Goal: Task Accomplishment & Management: Manage account settings

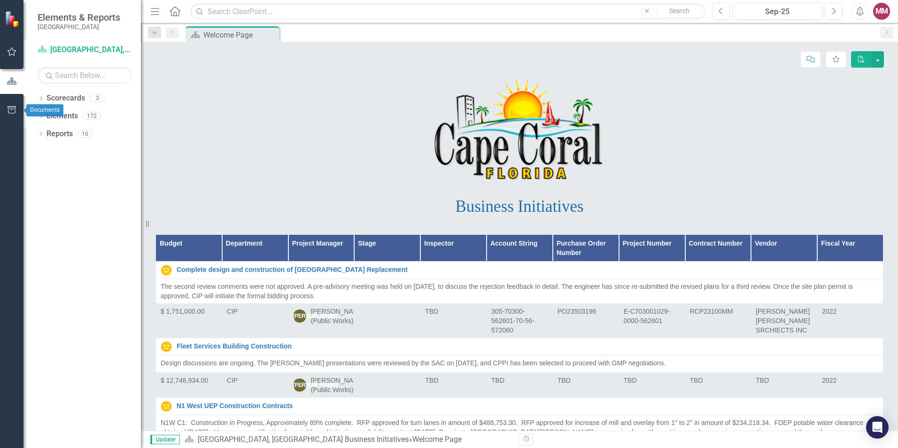
click at [9, 113] on icon "button" at bounding box center [12, 110] width 10 height 8
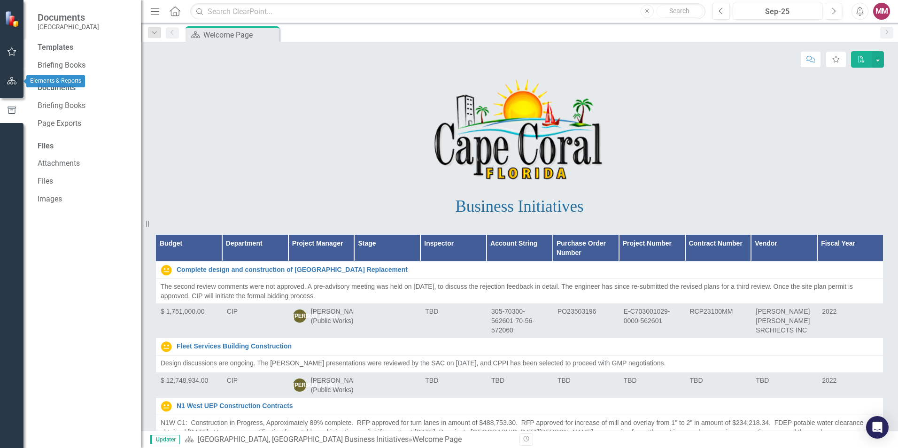
click at [10, 79] on icon "button" at bounding box center [12, 81] width 10 height 8
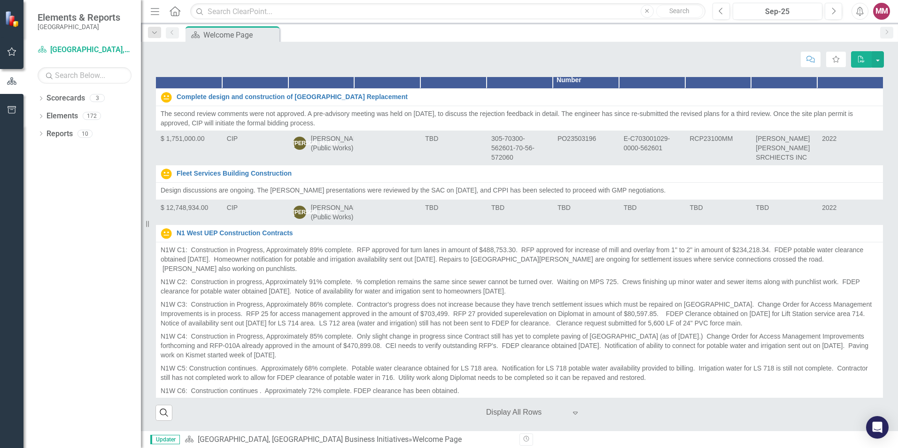
click at [156, 8] on icon "Menu" at bounding box center [155, 11] width 12 height 10
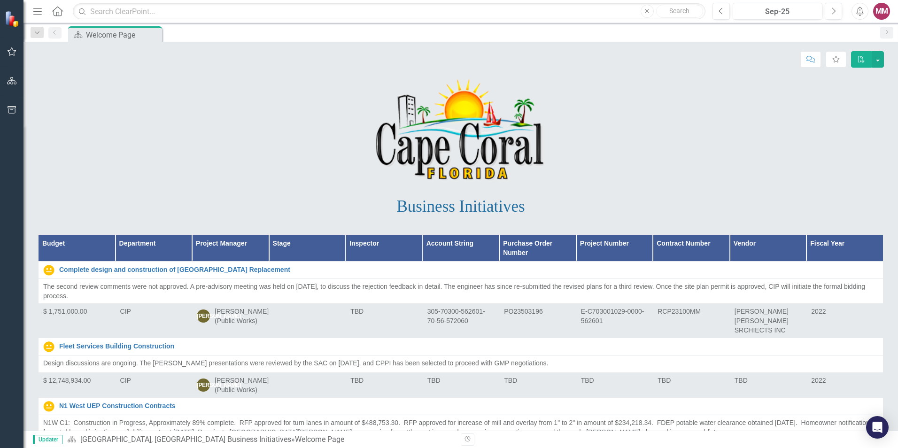
click at [55, 14] on icon "Home" at bounding box center [57, 11] width 12 height 10
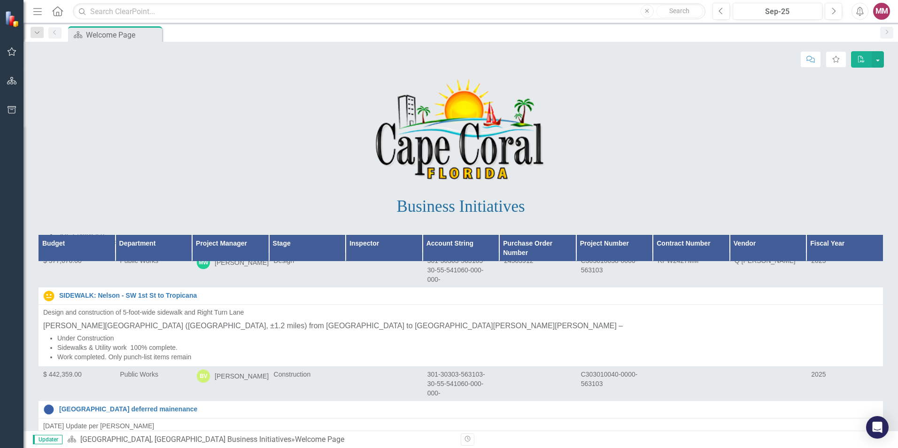
scroll to position [10714, 0]
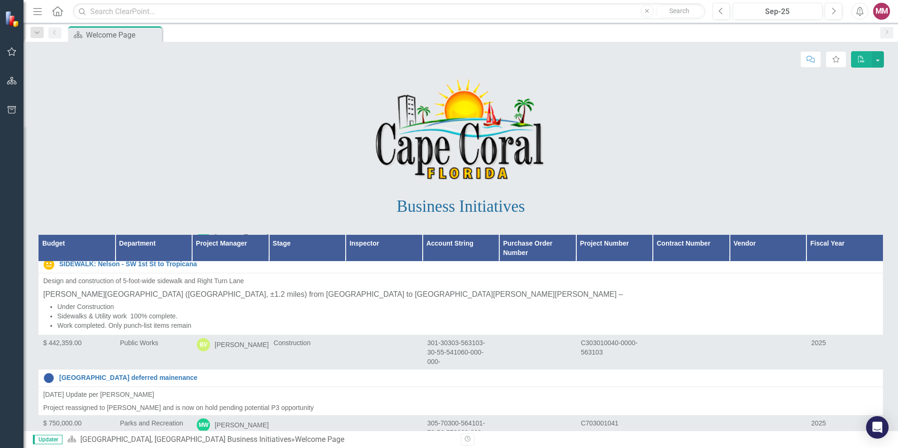
click at [215, 241] on th "Project Manager" at bounding box center [230, 247] width 77 height 27
click at [256, 236] on th "Project Manager Sort Ascending" at bounding box center [230, 247] width 77 height 27
click at [256, 245] on th "Project Manager Sort Descending" at bounding box center [230, 247] width 77 height 27
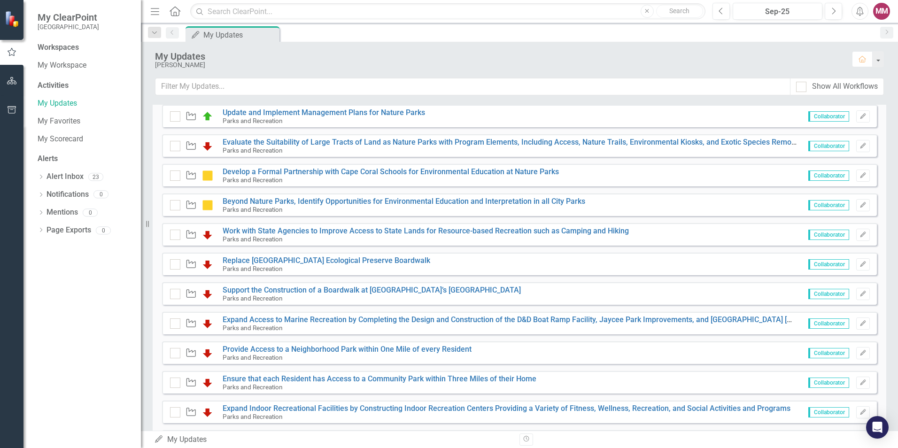
scroll to position [550, 0]
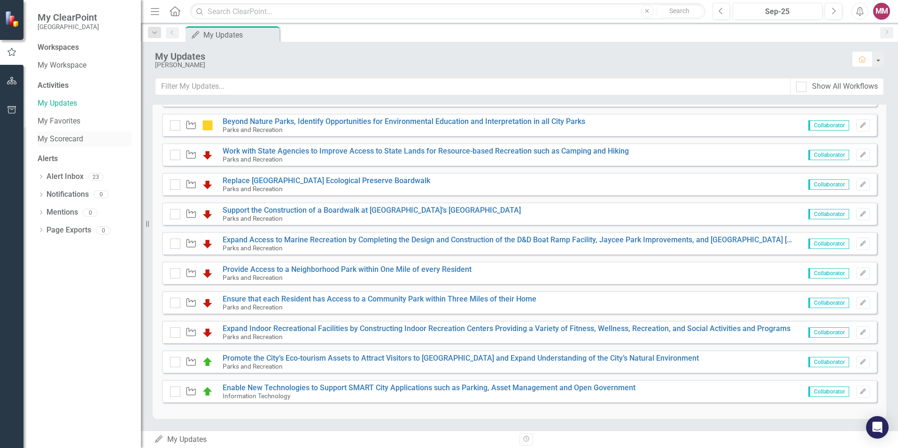
click at [57, 134] on link "My Scorecard" at bounding box center [85, 139] width 94 height 11
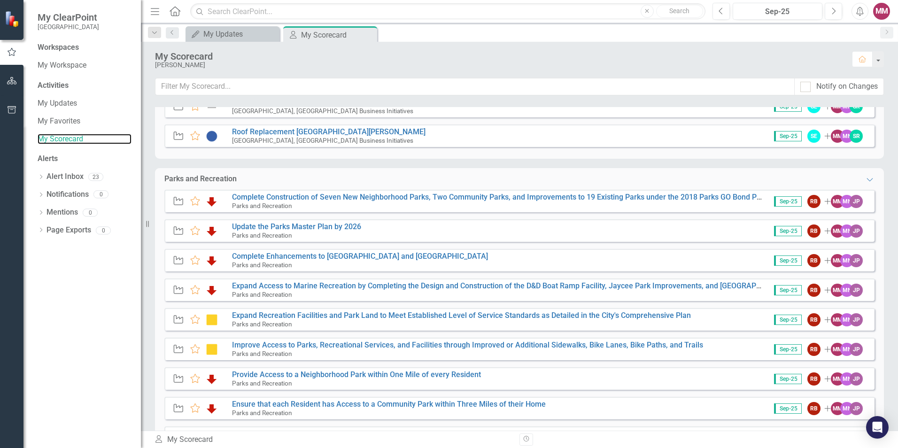
scroll to position [201, 0]
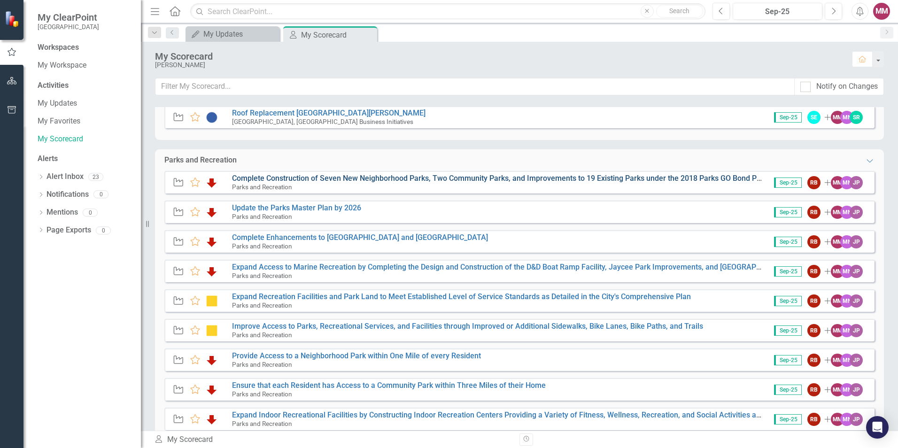
click at [332, 174] on link "Complete Construction of Seven New Neighborhood Parks, Two Community Parks, and…" at bounding box center [507, 178] width 550 height 9
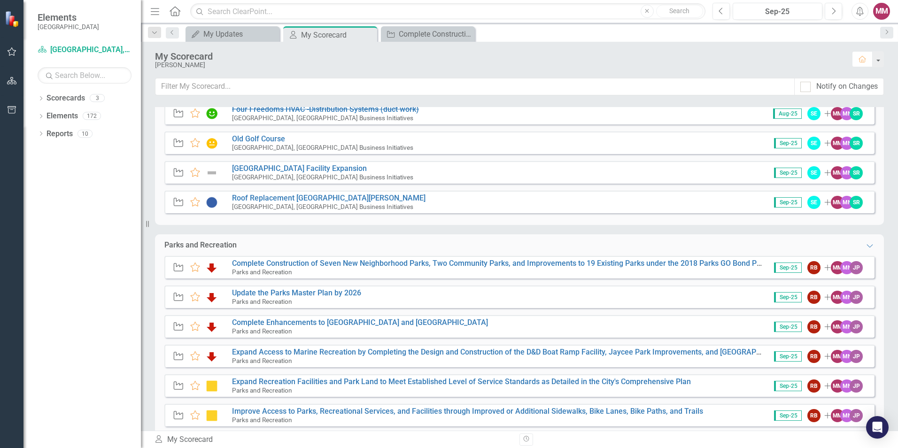
scroll to position [235, 0]
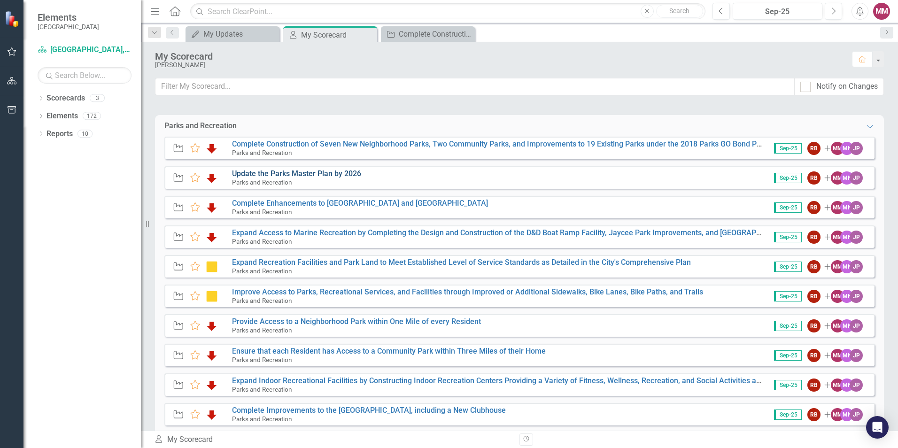
click at [302, 172] on link "Update the Parks Master Plan by 2026" at bounding box center [296, 173] width 129 height 9
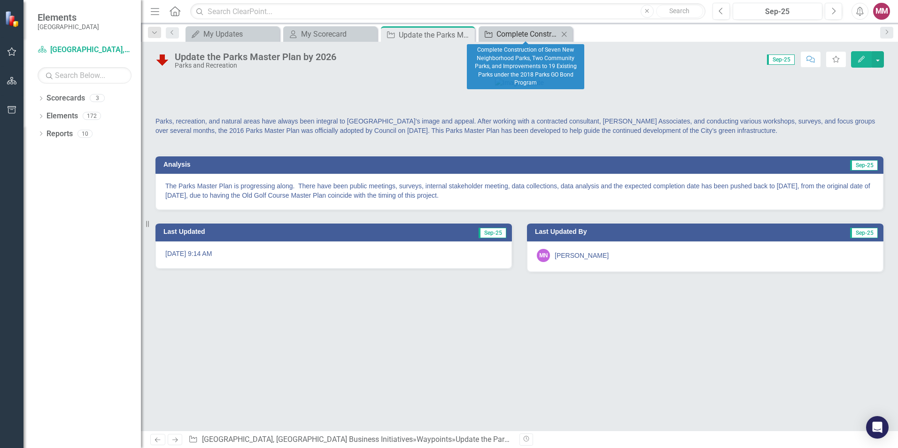
click at [518, 32] on div "Complete Construction of Seven New Neighborhood Parks, Two Community Parks, and…" at bounding box center [528, 34] width 62 height 12
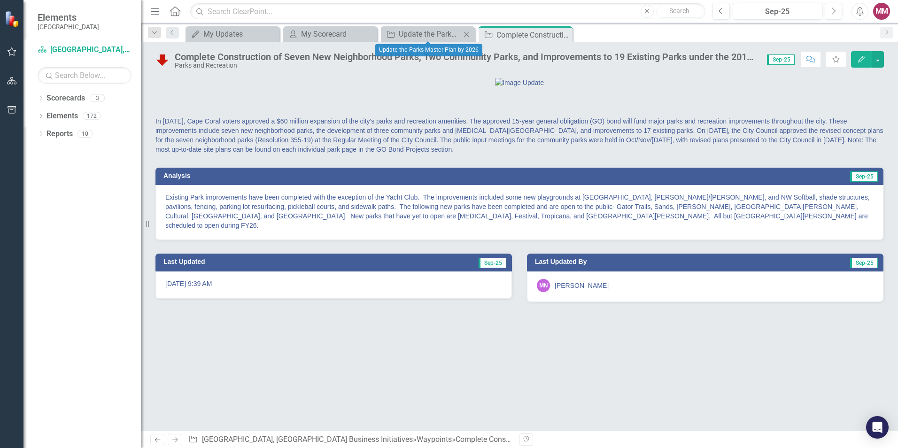
click at [442, 26] on div "Waypoint Update the Parks Master Plan by 2026 Close" at bounding box center [428, 34] width 94 height 16
click at [442, 29] on div "Update the Parks Master Plan by 2026" at bounding box center [430, 34] width 62 height 12
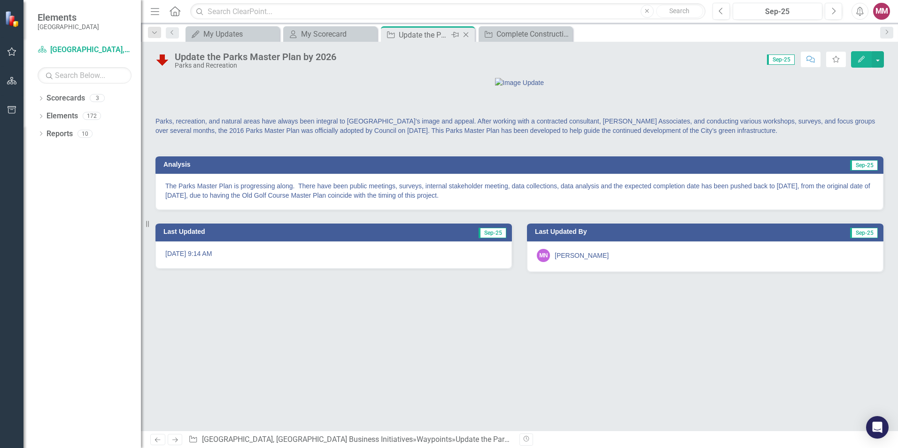
click at [432, 33] on div "Update the Parks Master Plan by 2026" at bounding box center [424, 35] width 50 height 12
click at [241, 35] on div "My Updates" at bounding box center [234, 34] width 62 height 12
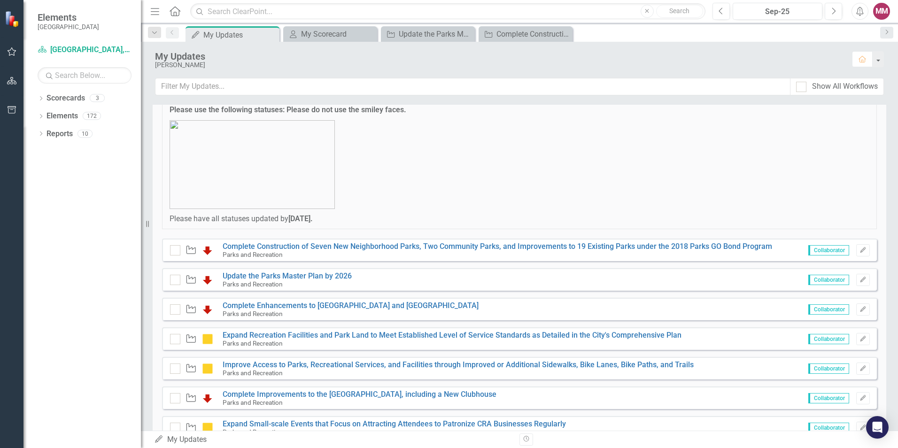
scroll to position [94, 0]
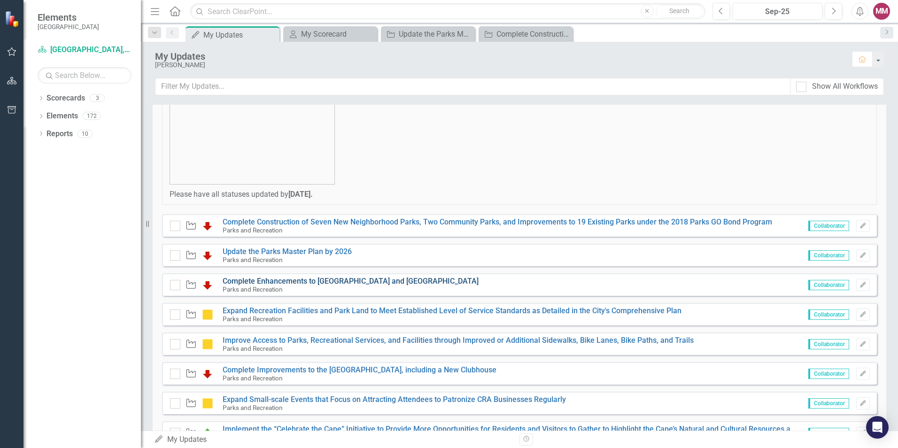
click at [290, 279] on link "Complete Enhancements to Founders Park and Four Freedoms Park" at bounding box center [351, 281] width 256 height 9
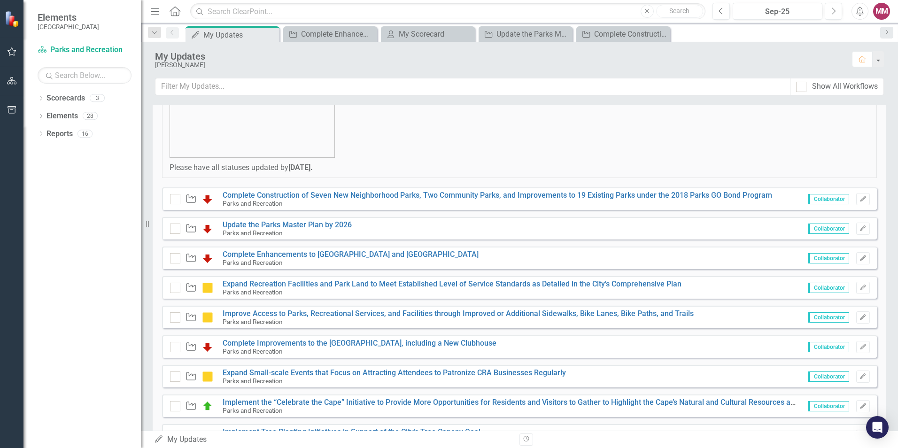
scroll to position [141, 0]
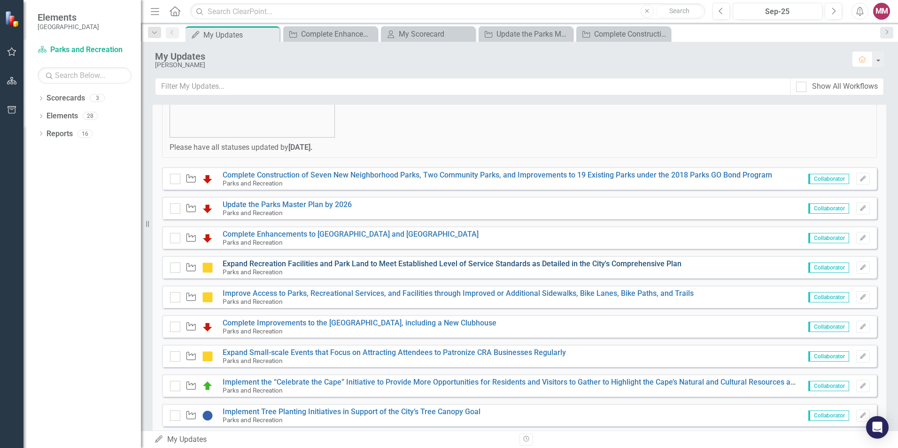
click at [292, 261] on link "Expand Recreation Facilities and Park Land to Meet Established Level of Service…" at bounding box center [452, 263] width 459 height 9
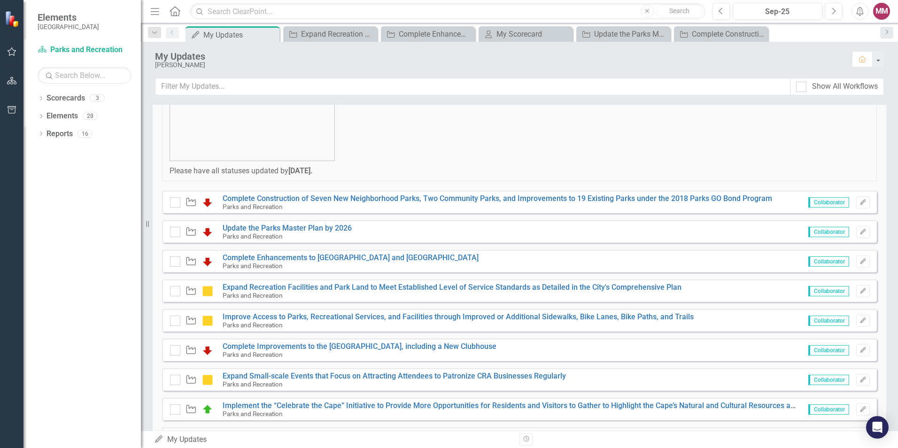
scroll to position [94, 0]
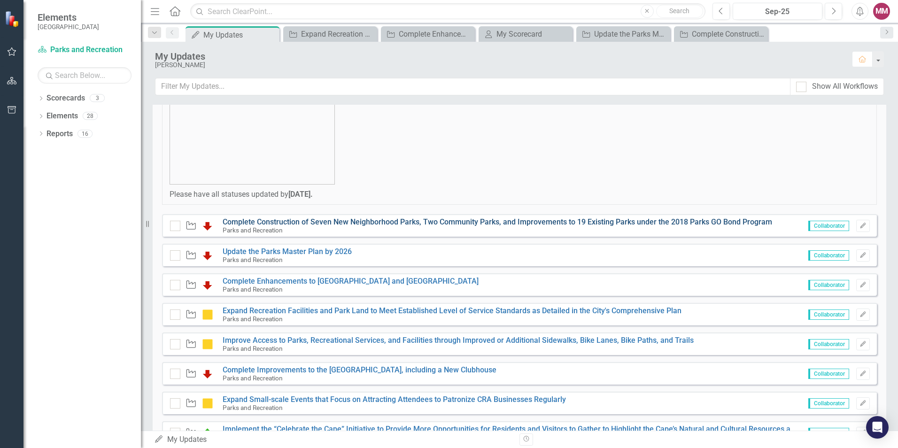
click at [319, 221] on link "Complete Construction of Seven New Neighborhood Parks, Two Community Parks, and…" at bounding box center [498, 222] width 550 height 9
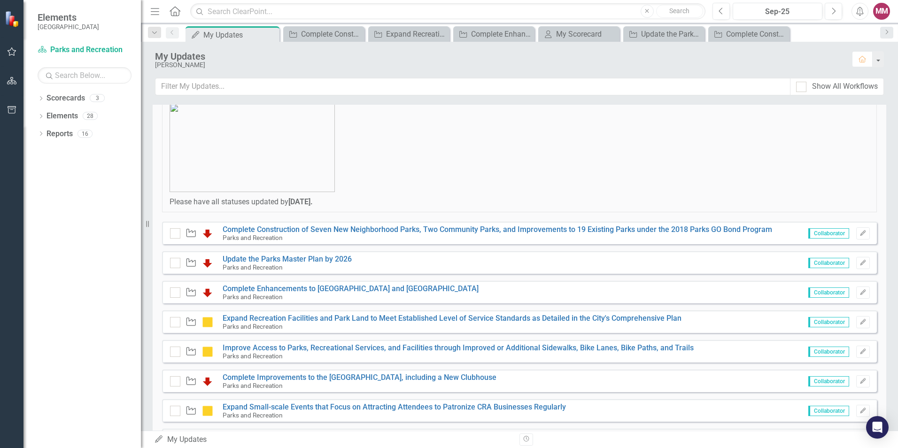
scroll to position [94, 0]
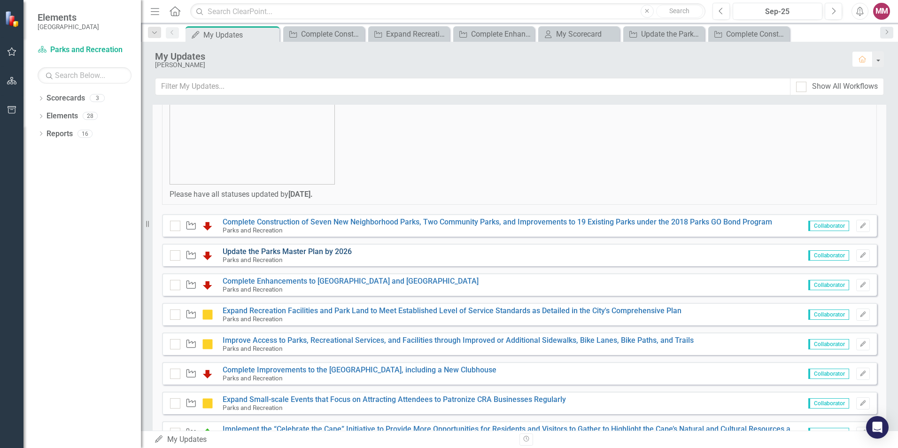
click at [306, 250] on link "Update the Parks Master Plan by 2026" at bounding box center [287, 251] width 129 height 9
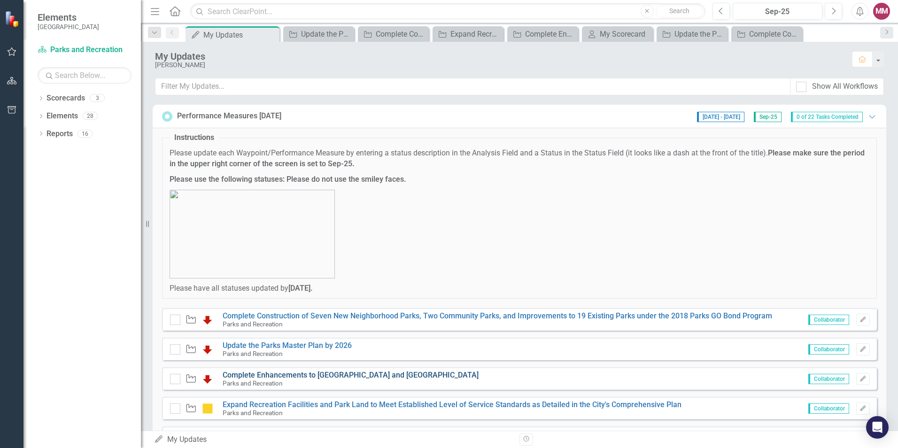
click at [307, 371] on link "Complete Enhancements to Founders Park and Four Freedoms Park" at bounding box center [351, 375] width 256 height 9
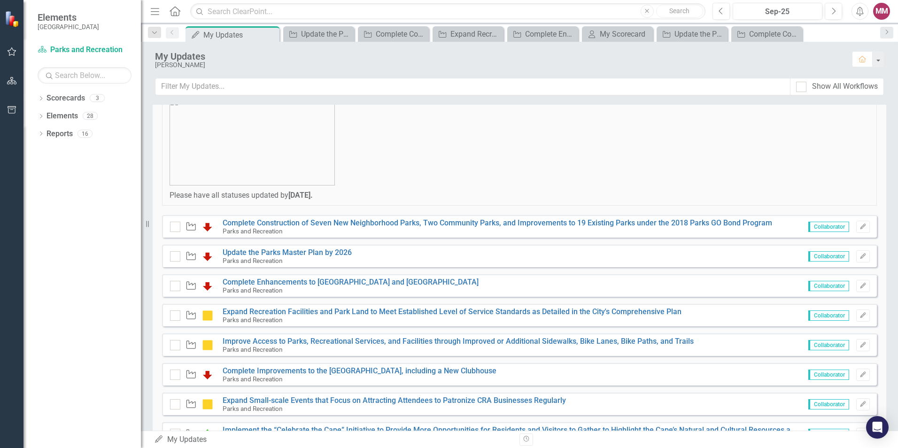
scroll to position [94, 0]
click at [340, 309] on link "Expand Recreation Facilities and Park Land to Meet Established Level of Service…" at bounding box center [452, 310] width 459 height 9
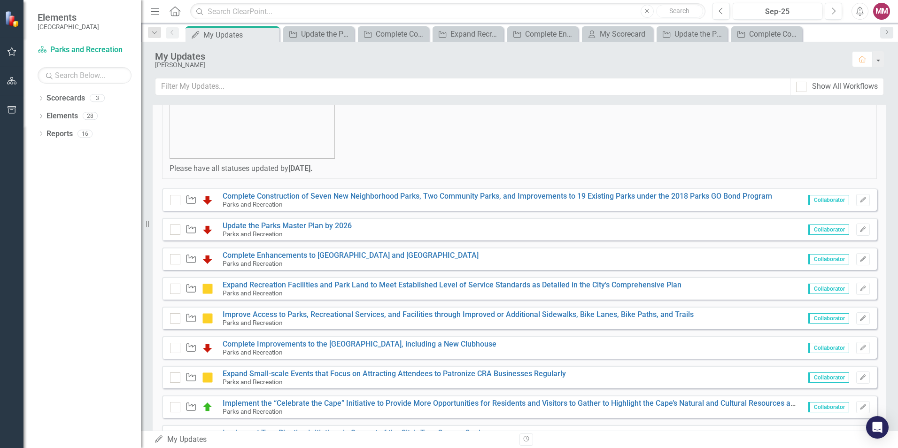
scroll to position [141, 0]
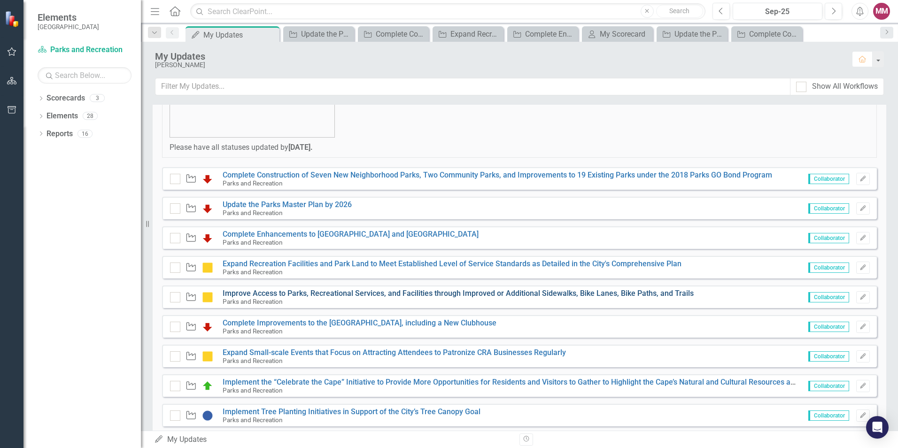
click at [335, 290] on link "Improve Access to Parks, Recreational Services, and Facilities through Improved…" at bounding box center [458, 293] width 471 height 9
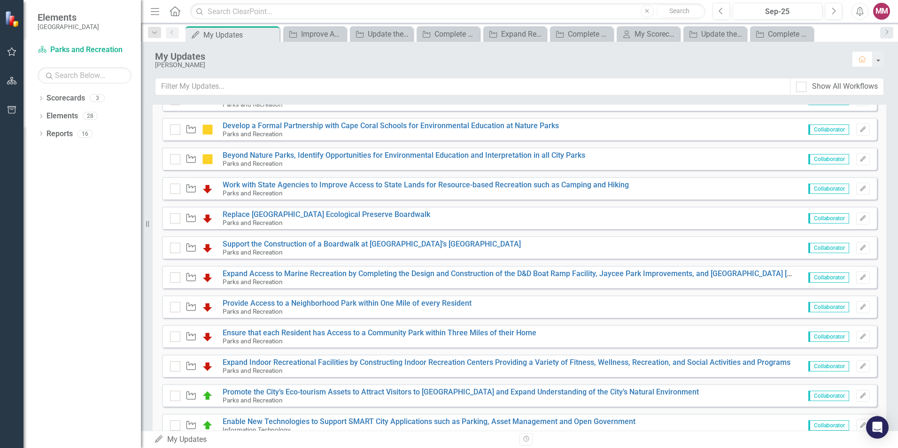
scroll to position [517, 0]
click at [321, 303] on link "Provide Access to a Neighborhood Park within One Mile of every Resident" at bounding box center [347, 302] width 249 height 9
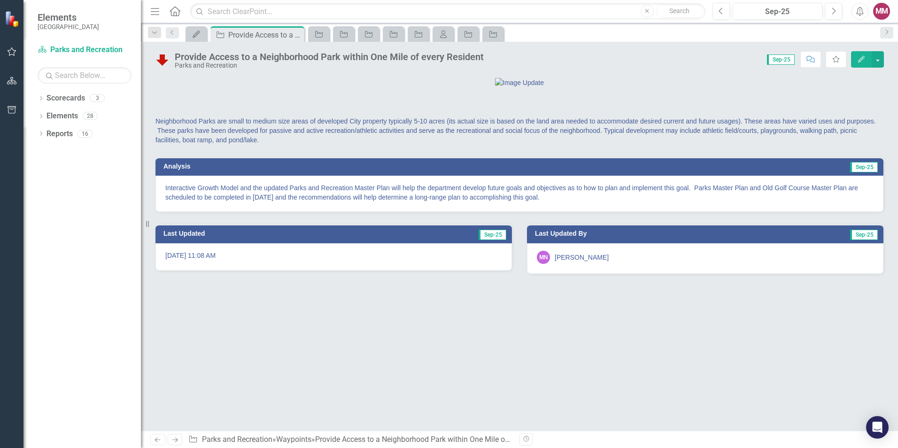
click at [330, 271] on div "9/26/25 @ 11:08 AM" at bounding box center [334, 256] width 357 height 27
click at [355, 242] on td "Last Updated" at bounding box center [266, 235] width 204 height 14
click at [488, 240] on span "Sep-25" at bounding box center [493, 235] width 28 height 10
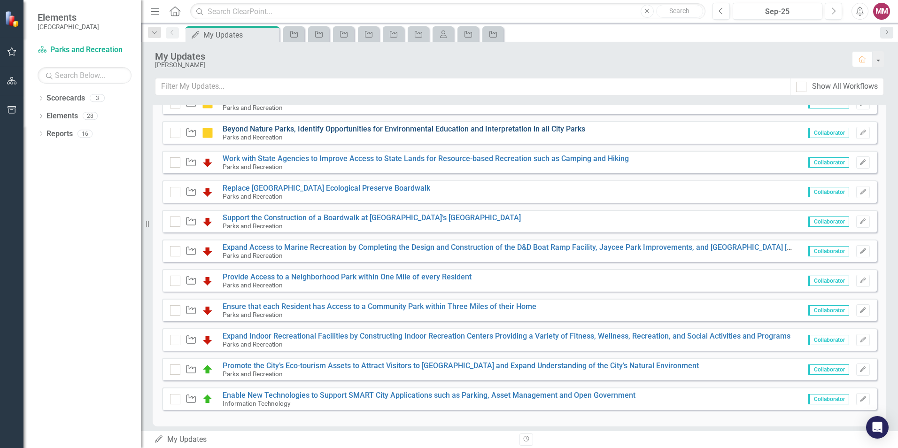
scroll to position [550, 0]
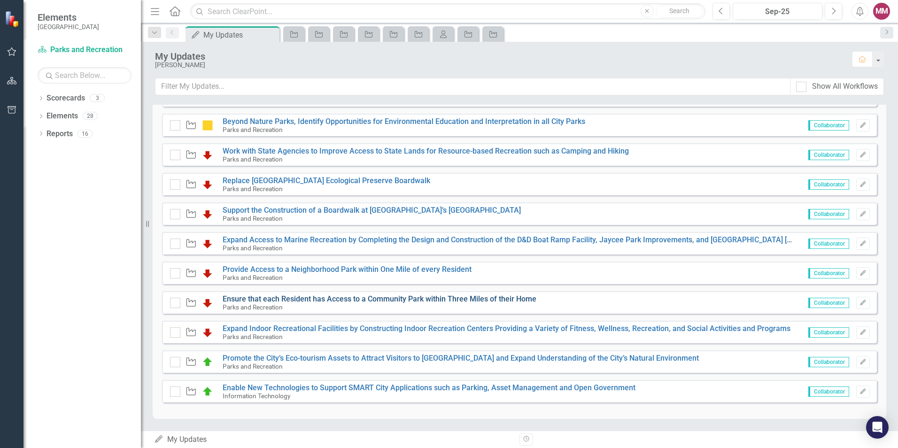
click at [321, 300] on link "Ensure that each Resident has Access to a Community Park within Three Miles of …" at bounding box center [380, 299] width 314 height 9
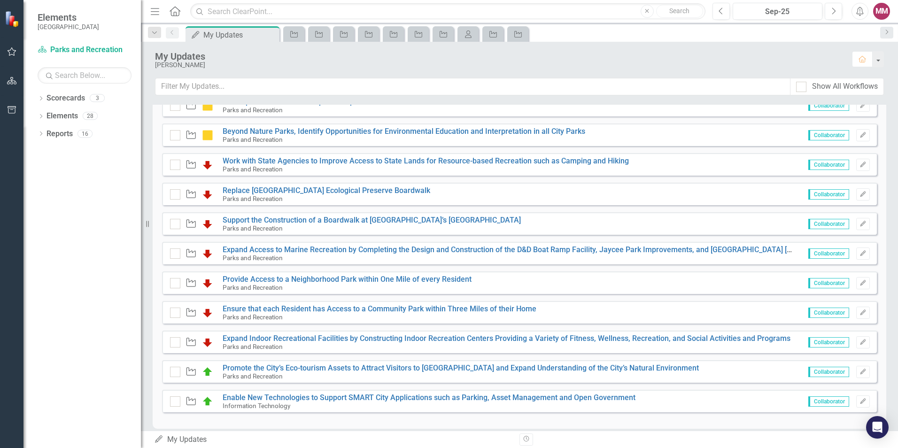
scroll to position [550, 0]
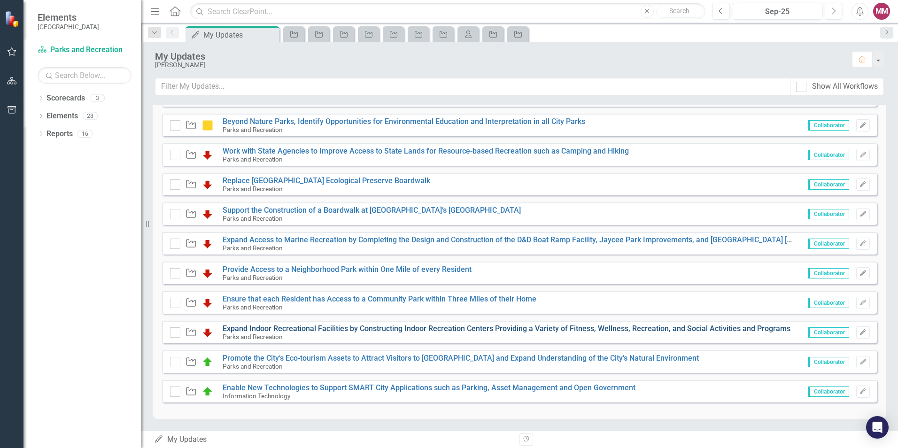
click at [301, 328] on link "Expand Indoor Recreational Facilities by Constructing Indoor Recreation Centers…" at bounding box center [507, 328] width 568 height 9
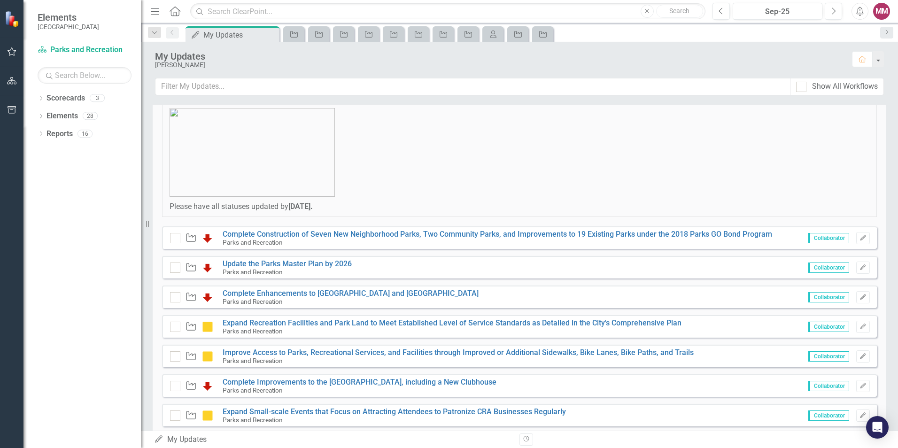
scroll to position [94, 0]
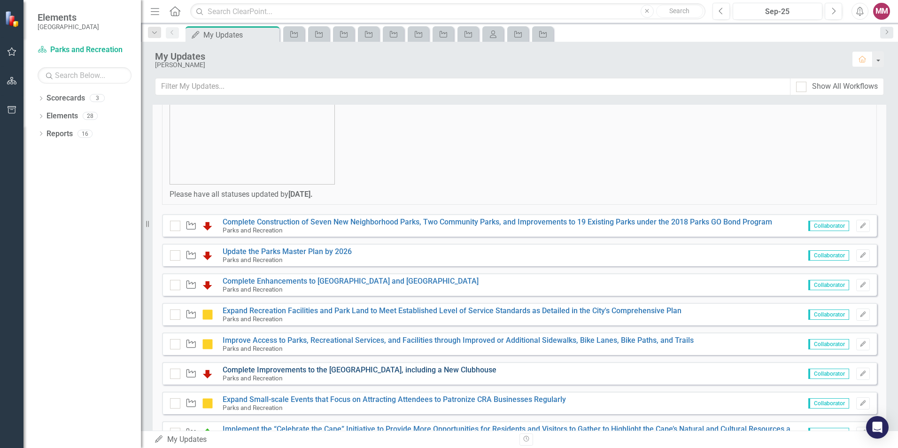
click at [326, 370] on link "Complete Improvements to the Coral Oaks Golf Course, including a New Clubhouse" at bounding box center [360, 370] width 274 height 9
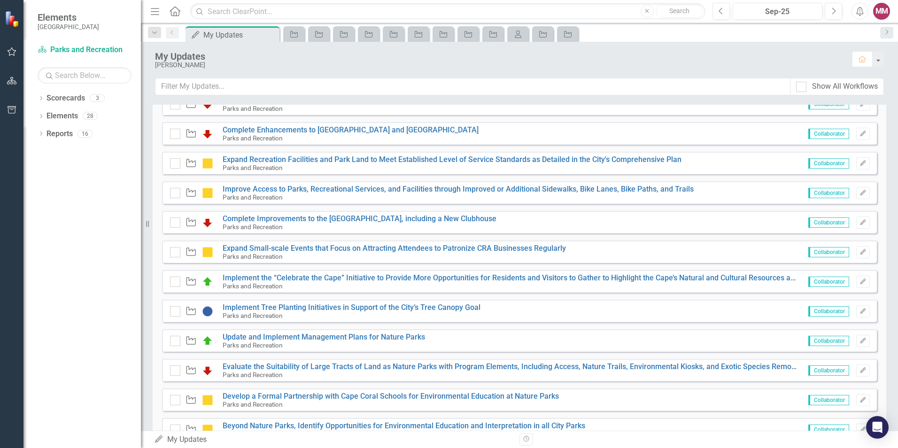
scroll to position [221, 0]
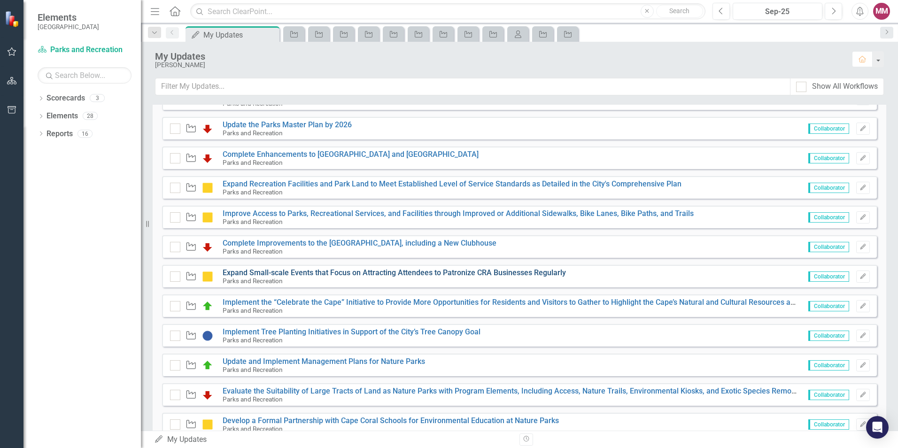
click at [298, 272] on link "Expand Small-scale Events that Focus on Attracting Attendees to Patronize CRA B…" at bounding box center [395, 272] width 344 height 9
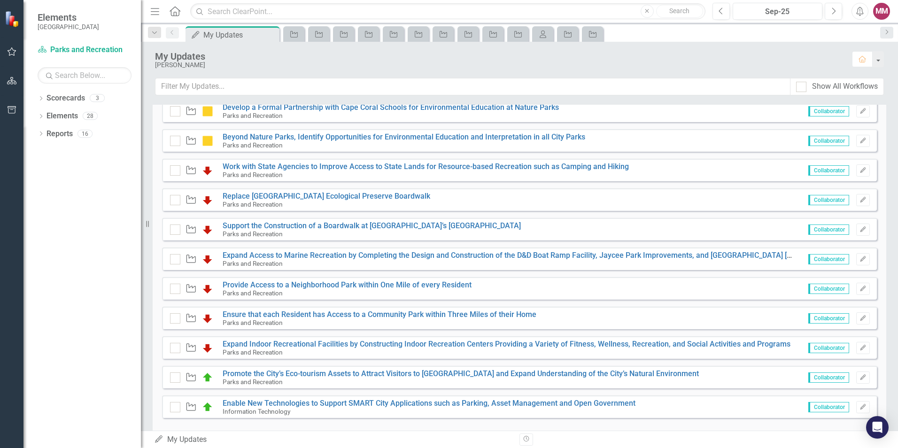
scroll to position [550, 0]
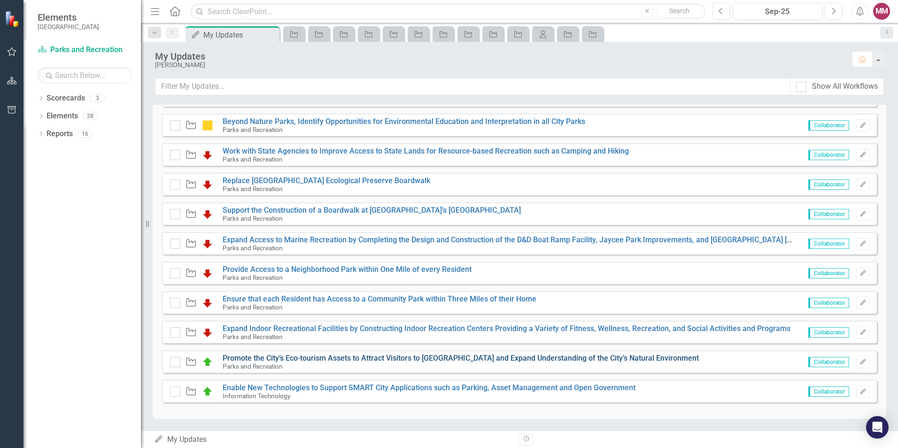
click at [316, 354] on link "Promote the City’s Eco-tourism Assets to Attract Visitors to Cape Coral and Exp…" at bounding box center [461, 358] width 476 height 9
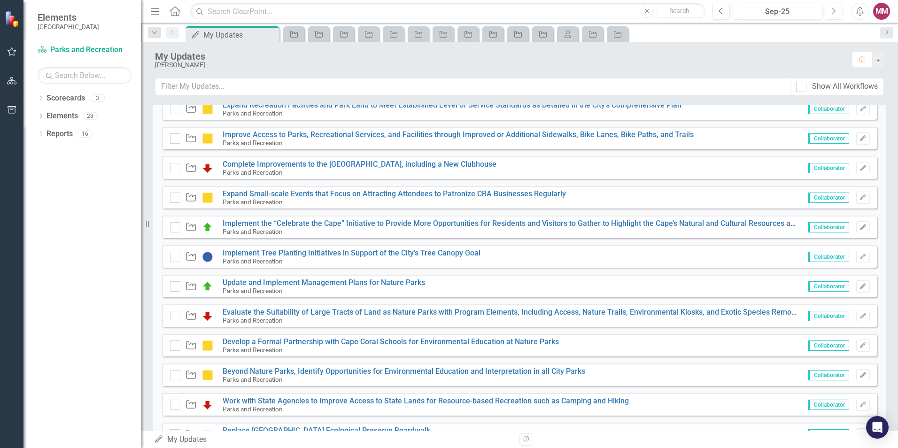
scroll to position [329, 0]
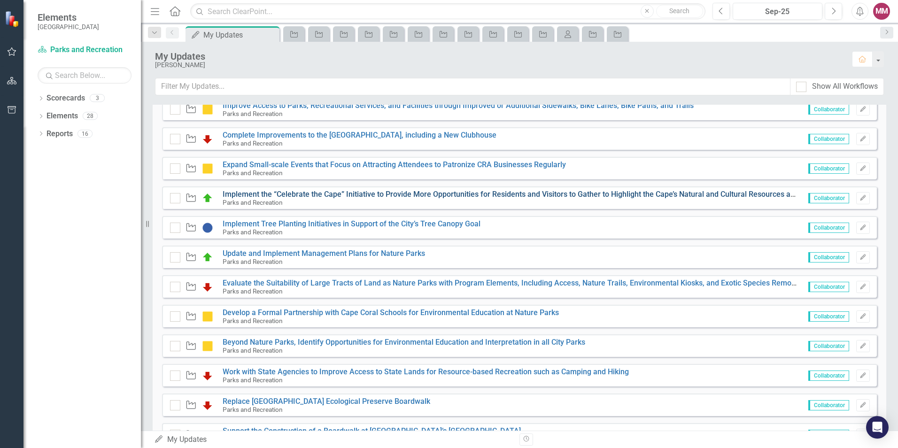
click at [374, 192] on link "Implement the “Celebrate the Cape” Initiative to Provide More Opportunities for…" at bounding box center [728, 194] width 1010 height 9
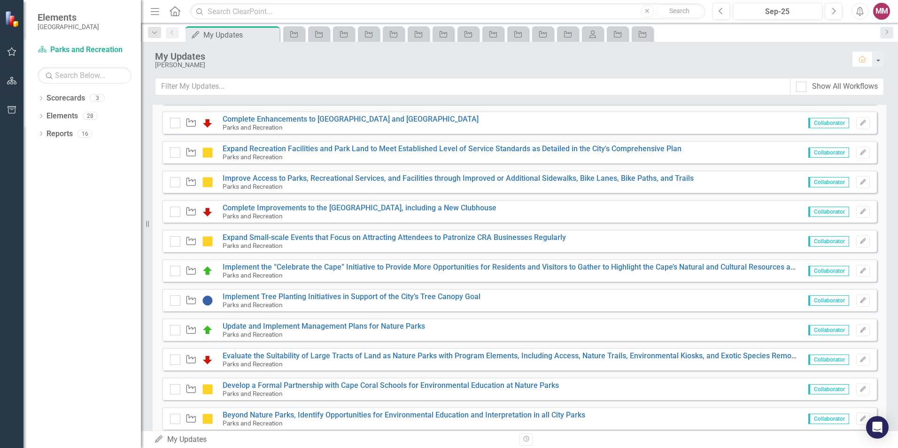
scroll to position [282, 0]
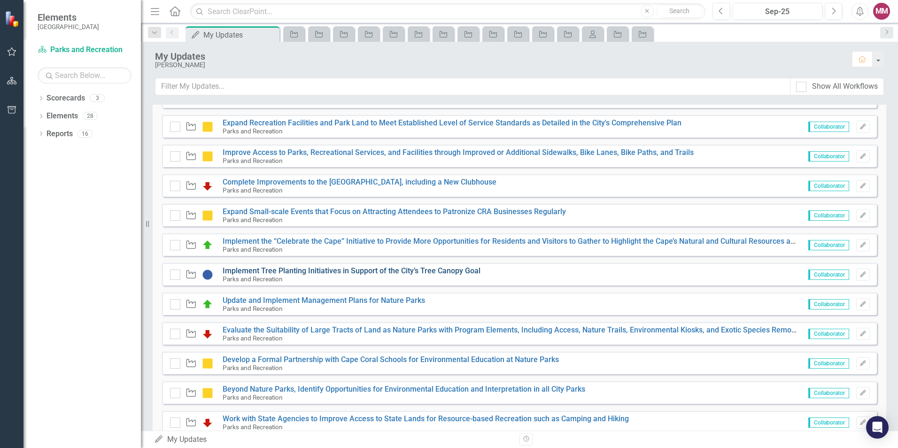
click at [314, 268] on link "Implement Tree Planting Initiatives in Support of the City’s Tree Canopy Goal" at bounding box center [352, 270] width 258 height 9
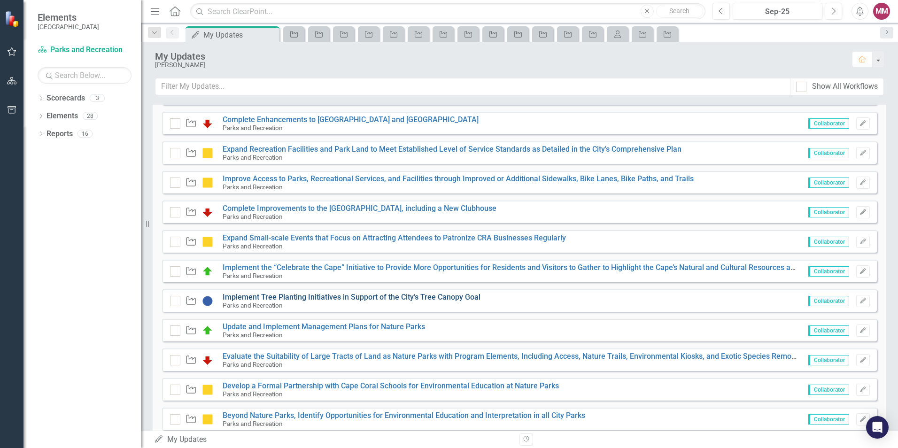
scroll to position [362, 0]
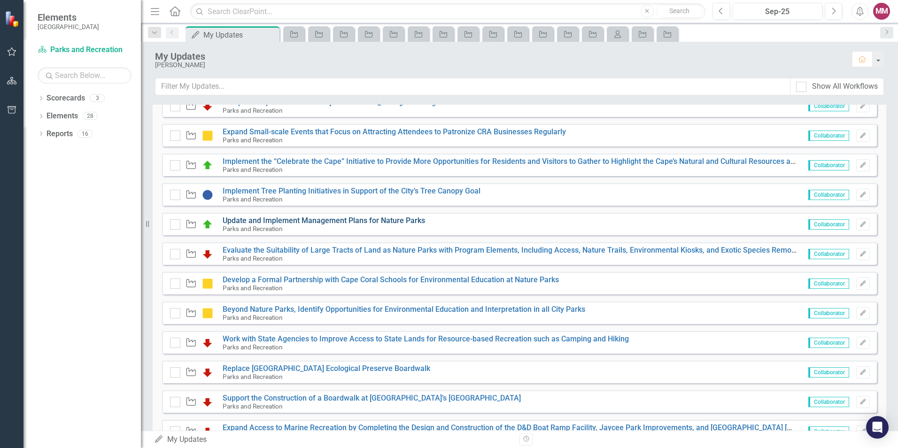
click at [326, 222] on link "Update and Implement Management Plans for Nature Parks" at bounding box center [324, 220] width 203 height 9
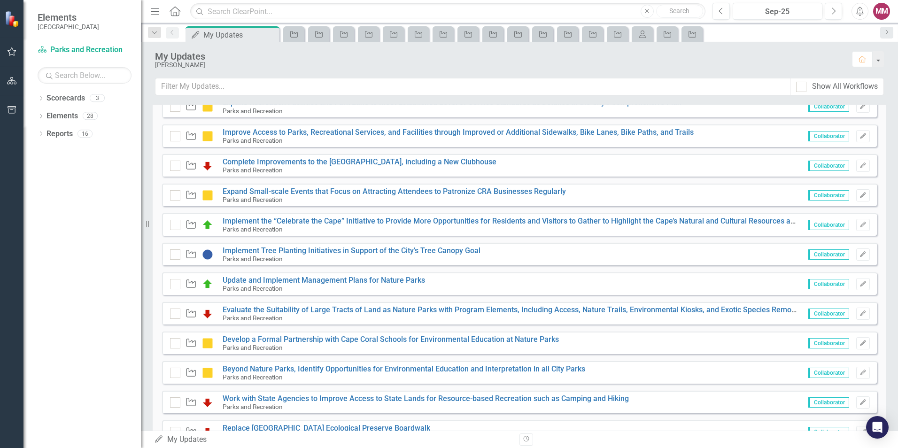
scroll to position [329, 0]
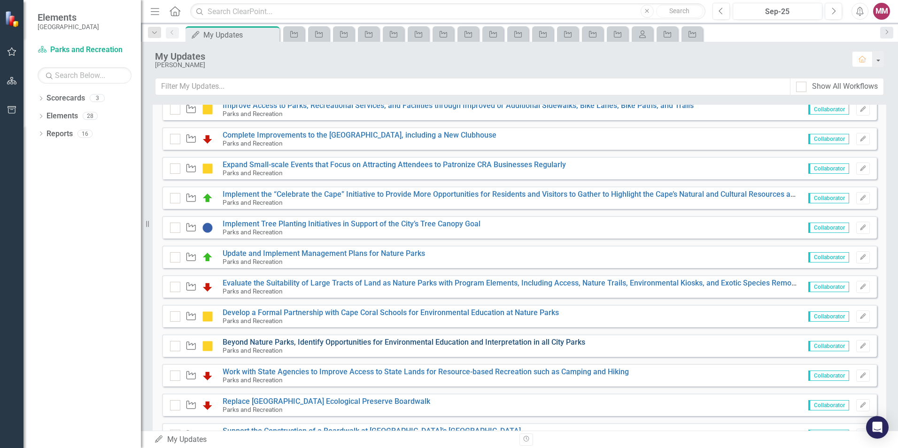
click at [303, 342] on link "Beyond Nature Parks, Identify Opportunities for Environmental Education and Int…" at bounding box center [404, 342] width 363 height 9
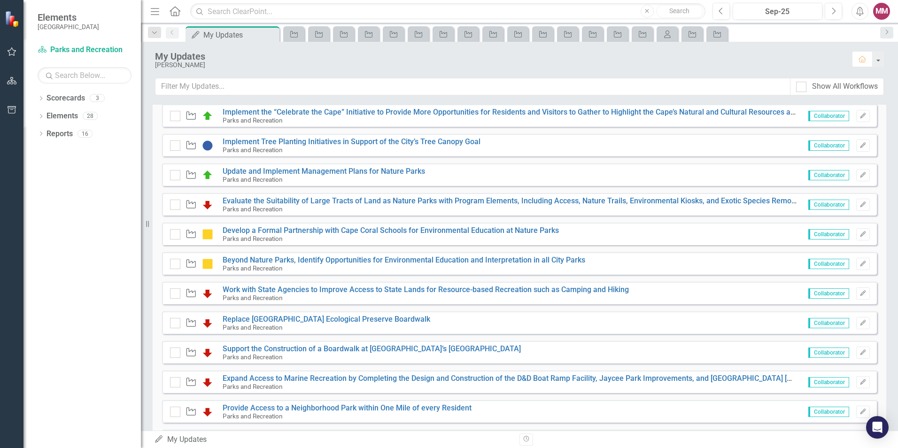
scroll to position [423, 0]
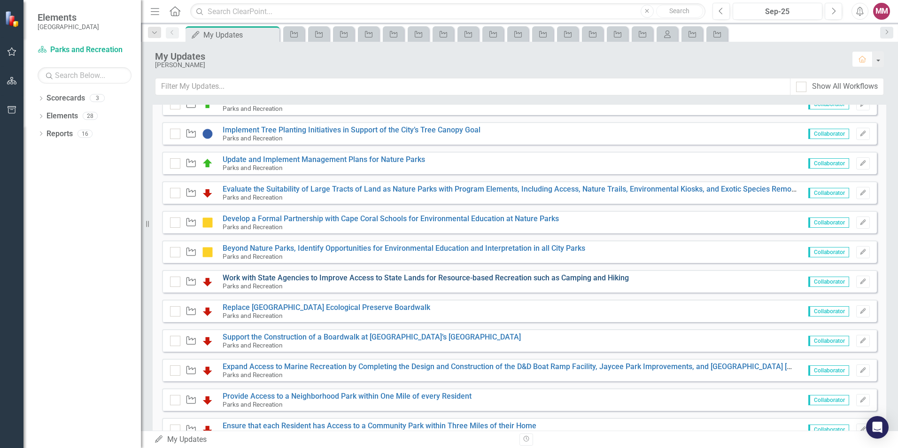
click at [341, 278] on link "Work with State Agencies to Improve Access to State Lands for Resource-based Re…" at bounding box center [426, 277] width 406 height 9
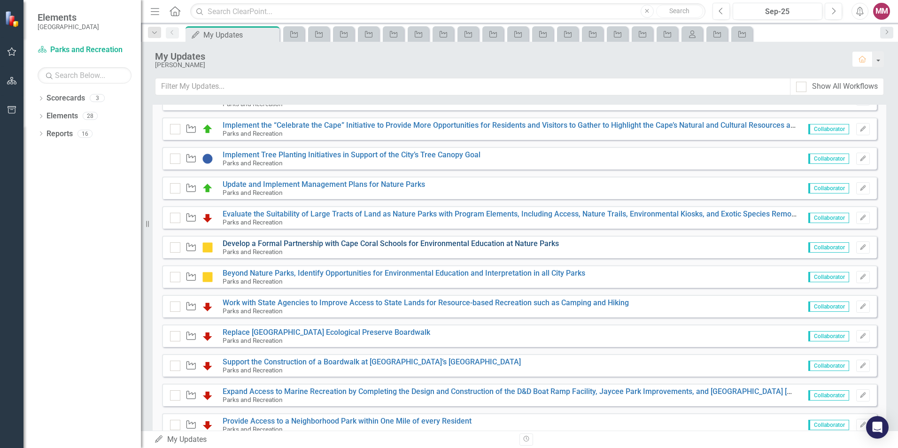
scroll to position [423, 0]
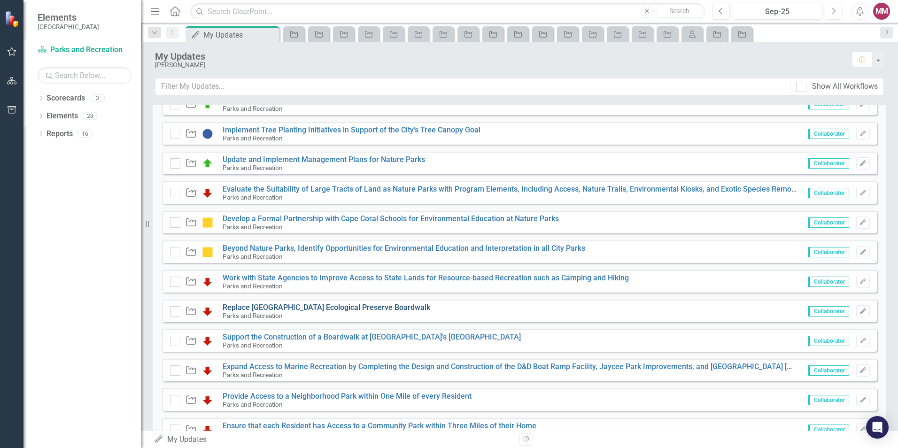
click at [319, 309] on link "Replace Four Mile Cove Ecological Preserve Boardwalk" at bounding box center [327, 307] width 208 height 9
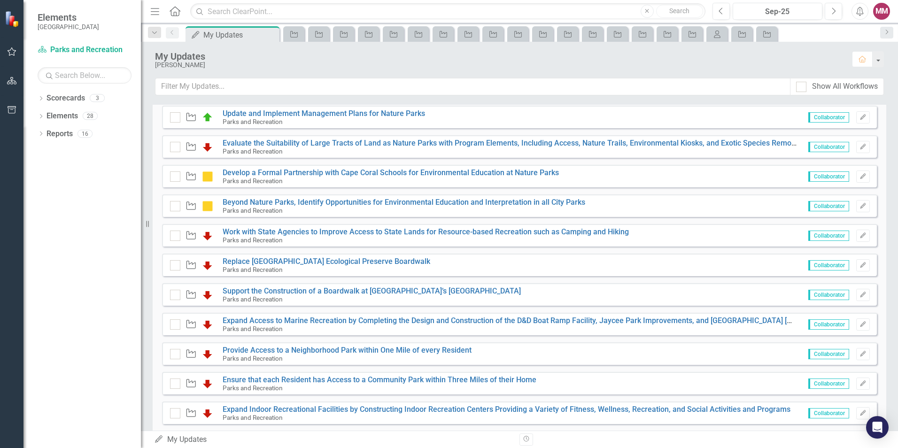
scroll to position [470, 0]
click at [335, 288] on link "Support the Construction of a Boardwalk at Charlotte Harbor Preserve State Park…" at bounding box center [372, 290] width 298 height 9
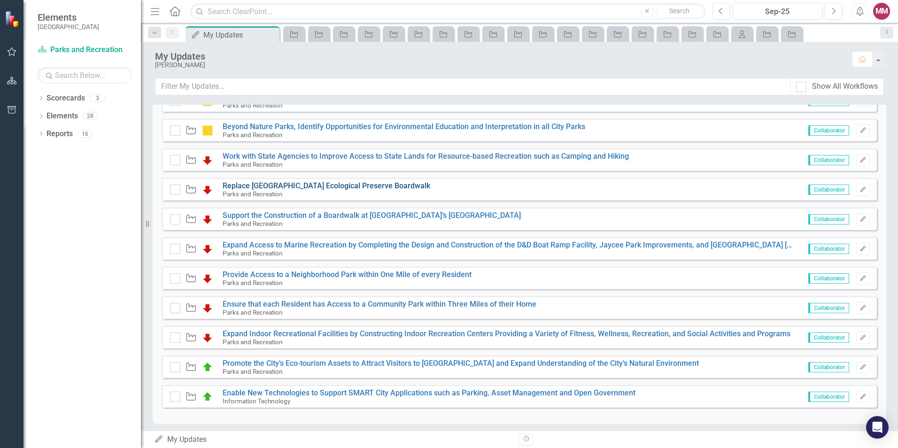
scroll to position [550, 0]
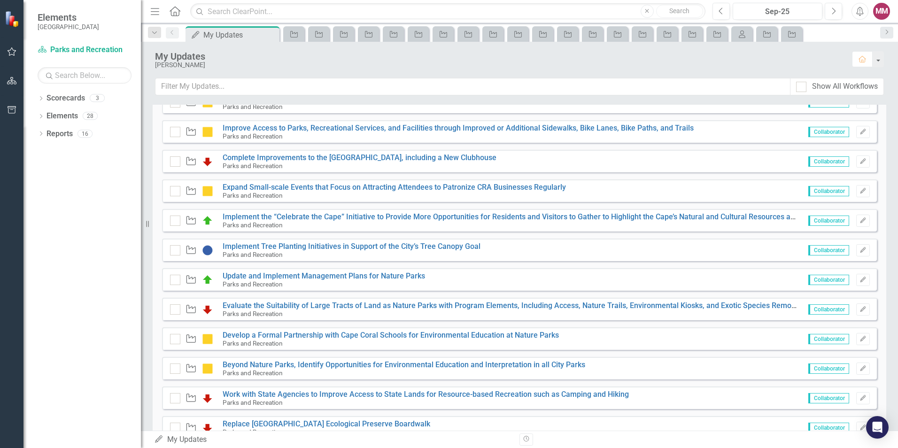
scroll to position [268, 0]
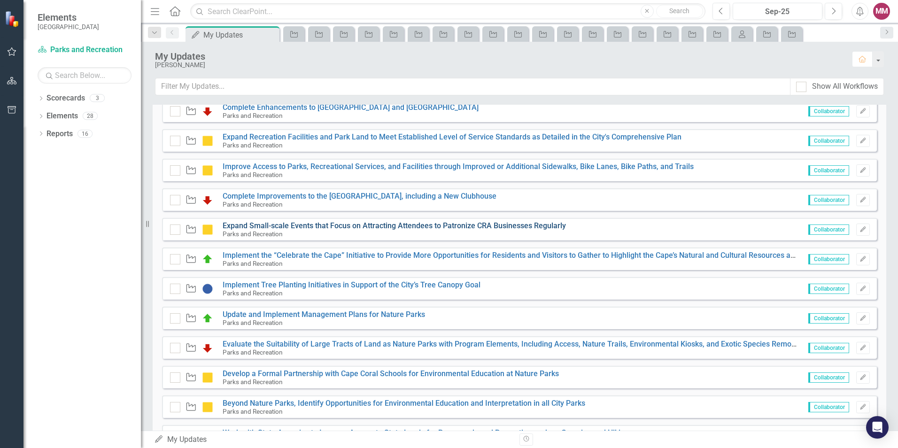
click at [297, 226] on link "Expand Small-scale Events that Focus on Attracting Attendees to Patronize CRA B…" at bounding box center [395, 225] width 344 height 9
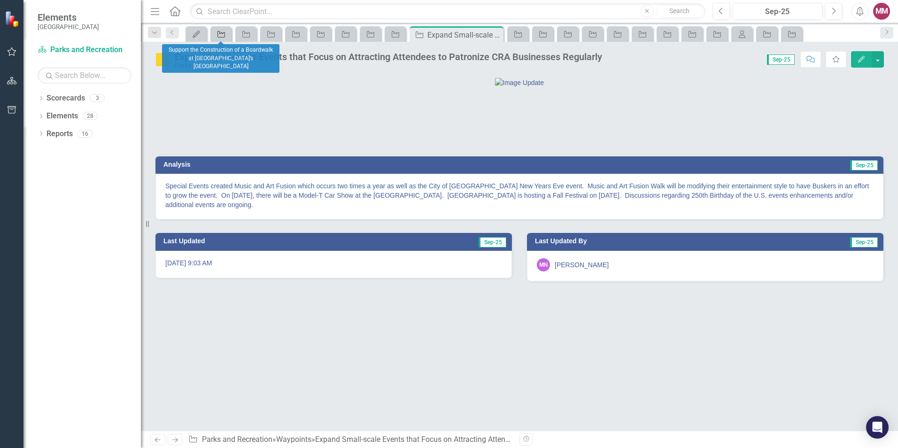
click at [224, 36] on icon "Waypoint" at bounding box center [221, 35] width 9 height 8
